Goal: Find specific page/section: Locate a particular part of the current website

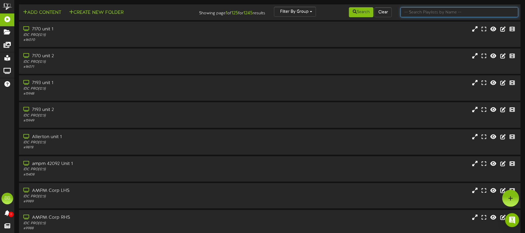
click at [426, 15] on input "text" at bounding box center [460, 12] width 118 height 10
type input "42231"
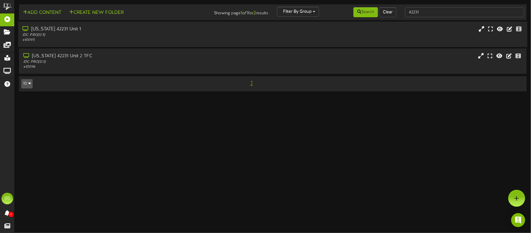
click at [61, 29] on div "California 42231 Unit 1" at bounding box center [123, 29] width 203 height 7
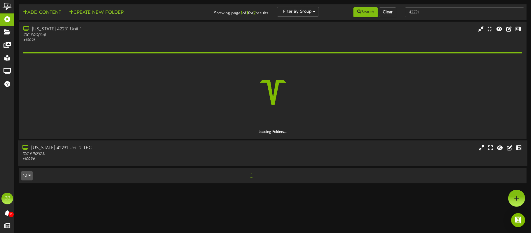
click at [106, 152] on div "IDC PRO ( 12:5 )" at bounding box center [123, 153] width 203 height 5
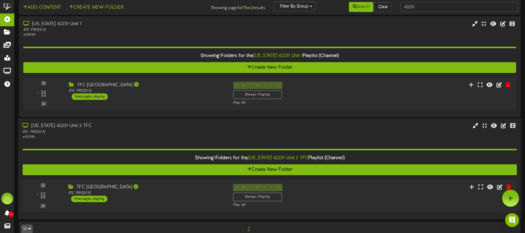
scroll to position [15, 0]
